Goal: Task Accomplishment & Management: Manage account settings

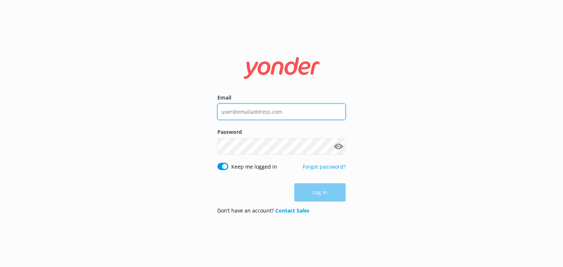
type input "[EMAIL_ADDRESS][DOMAIN_NAME]"
click at [318, 194] on div "Log in" at bounding box center [281, 193] width 128 height 18
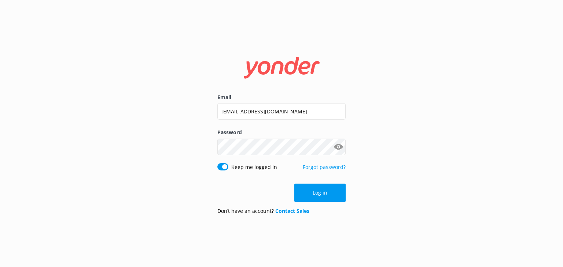
click at [318, 194] on button "Log in" at bounding box center [319, 193] width 51 height 18
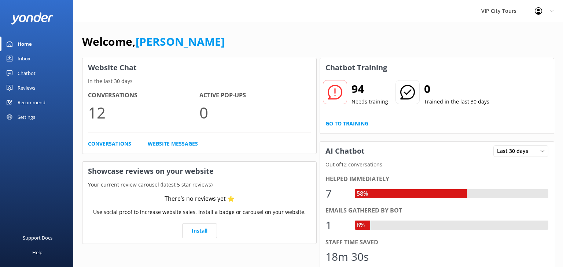
click at [29, 57] on div "Inbox" at bounding box center [24, 58] width 13 height 15
